Goal: Task Accomplishment & Management: Manage account settings

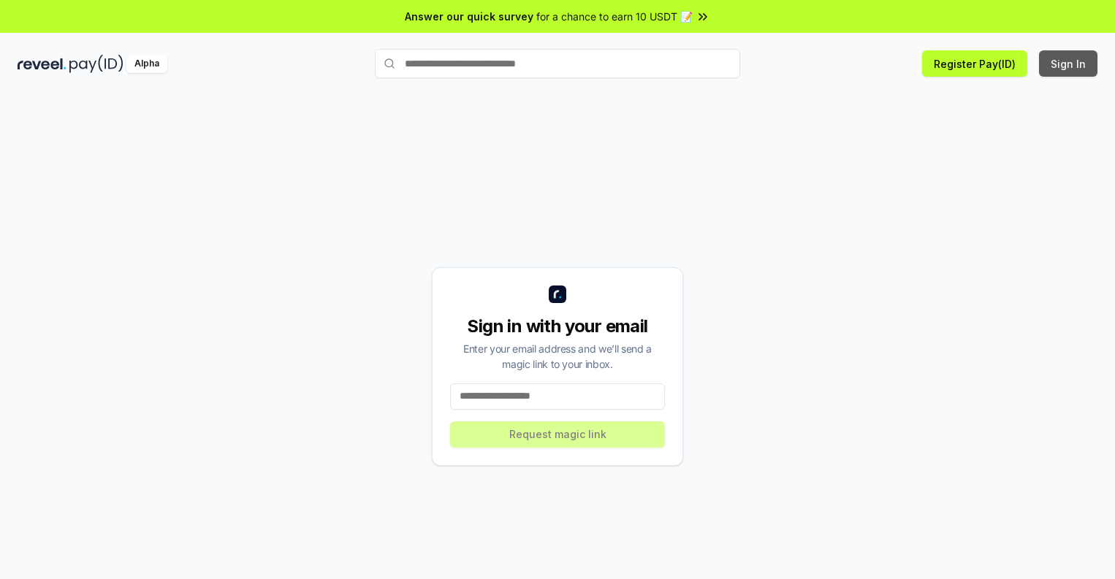
click at [1069, 64] on button "Sign In" at bounding box center [1068, 63] width 58 height 26
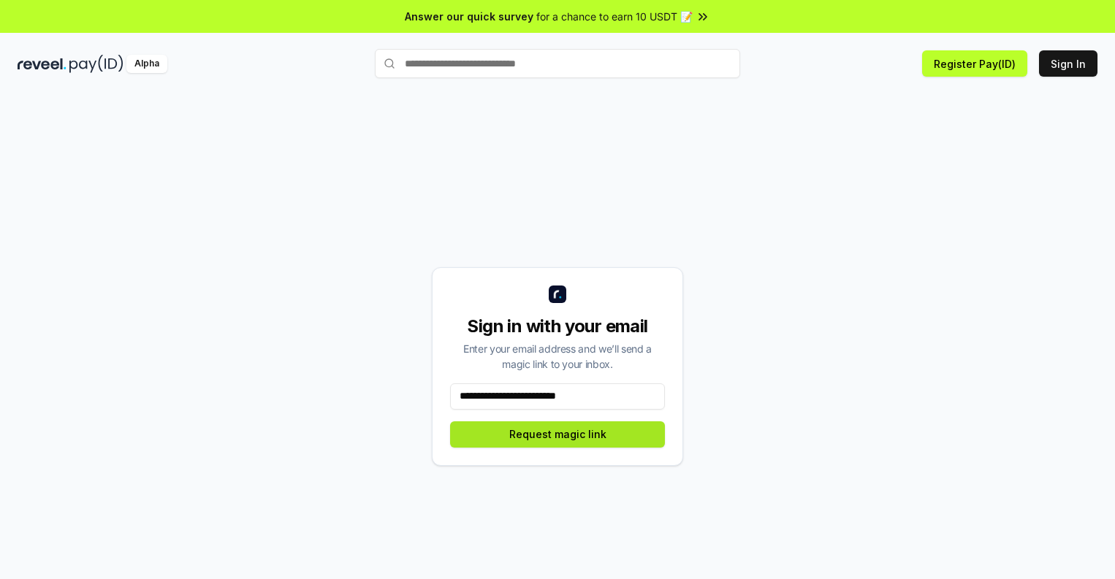
type input "**********"
click at [557, 434] on button "Request magic link" at bounding box center [557, 435] width 215 height 26
